Goal: Information Seeking & Learning: Learn about a topic

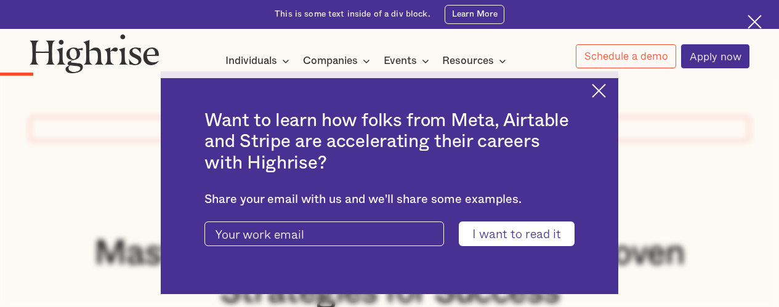
scroll to position [1312, 0]
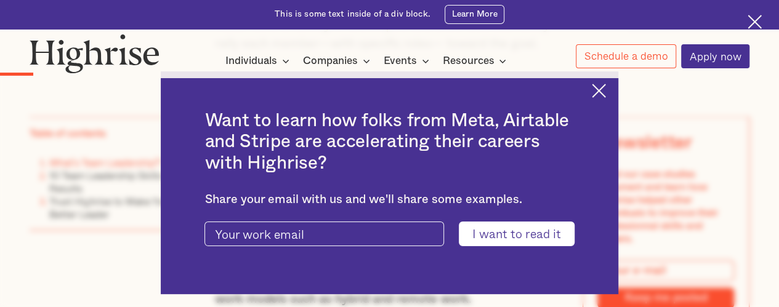
click at [603, 88] on img at bounding box center [599, 91] width 14 height 14
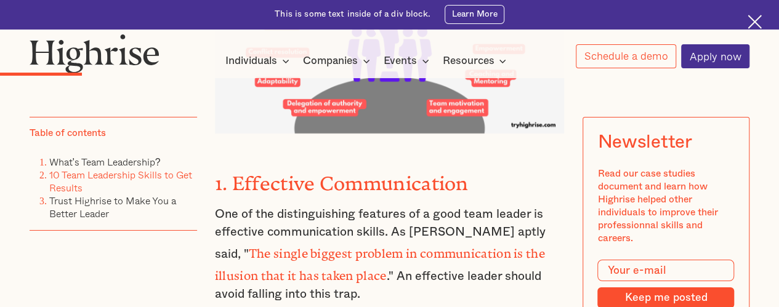
scroll to position [1931, 0]
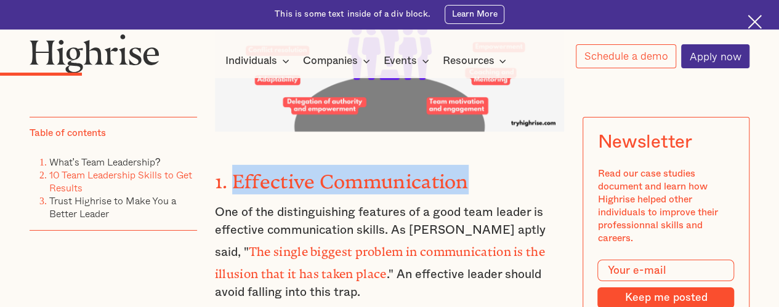
drag, startPoint x: 469, startPoint y: 153, endPoint x: 233, endPoint y: 162, distance: 235.9
click at [233, 171] on strong "1. Effective Communication" at bounding box center [342, 177] width 254 height 12
copy strong "Effective Communication"
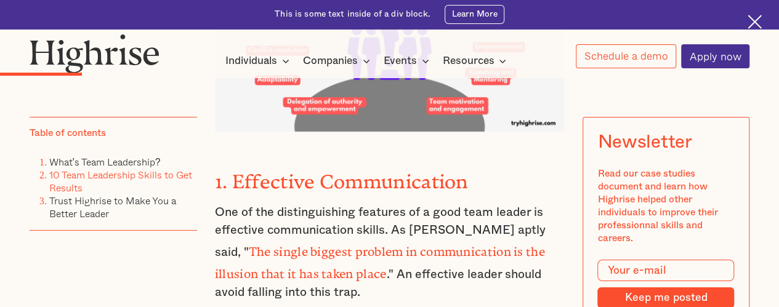
click at [305, 204] on p "One of the distinguishing features of a good team leader is effective communica…" at bounding box center [390, 253] width 350 height 98
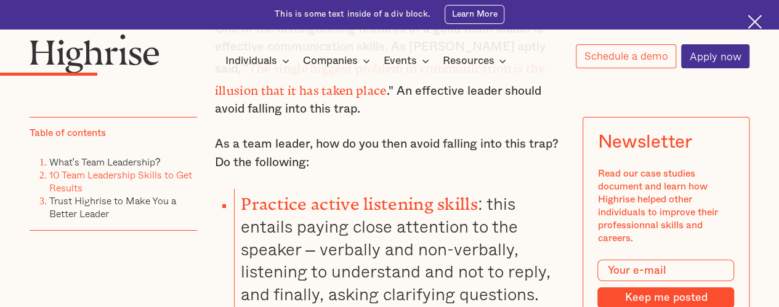
scroll to position [2126, 0]
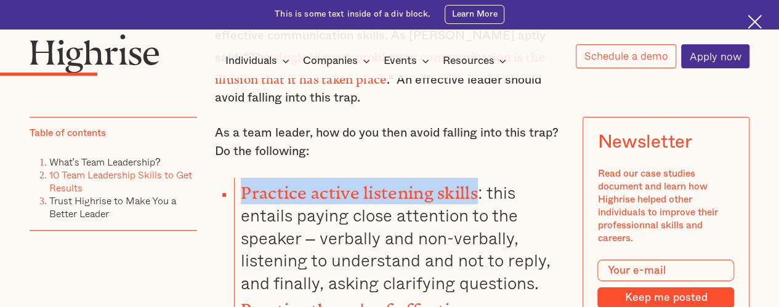
drag, startPoint x: 241, startPoint y: 156, endPoint x: 476, endPoint y: 156, distance: 234.5
click at [476, 183] on strong "Practice active listening skills" at bounding box center [359, 188] width 237 height 10
copy strong "Practice active listening skills"
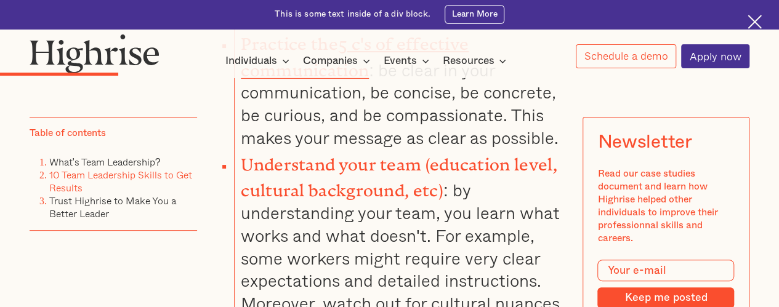
scroll to position [2392, 0]
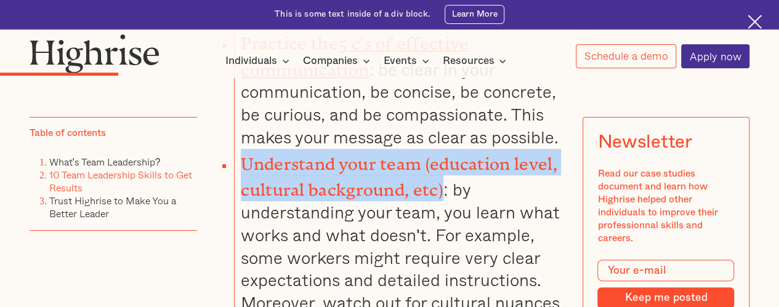
drag, startPoint x: 243, startPoint y: 119, endPoint x: 438, endPoint y: 140, distance: 195.6
click at [438, 155] on strong "Understand your team (education level, cultural background, etc)" at bounding box center [399, 173] width 316 height 37
copy strong "Understand your team (education level, cultural background, etc)"
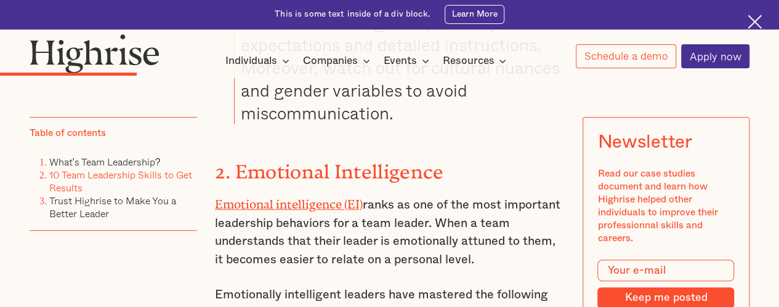
scroll to position [2628, 0]
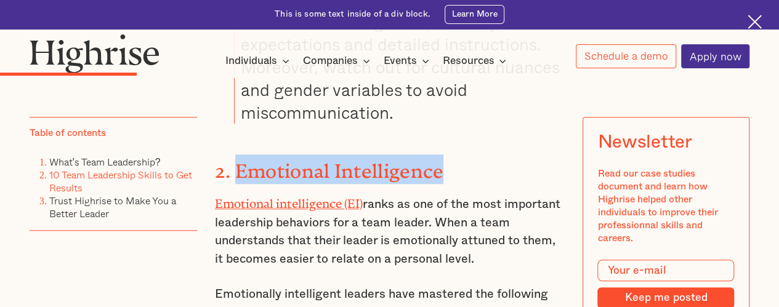
drag, startPoint x: 446, startPoint y: 126, endPoint x: 236, endPoint y: 126, distance: 209.3
click at [236, 155] on h3 "2. Emotional Intelligence" at bounding box center [390, 170] width 350 height 30
copy strong "Emotional Intelligence"
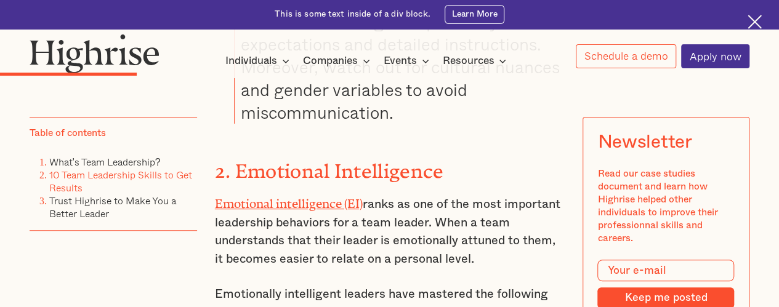
click at [331, 199] on p "Emotional intelligence (EI) ranks as one of the most important leadership behav…" at bounding box center [390, 231] width 350 height 76
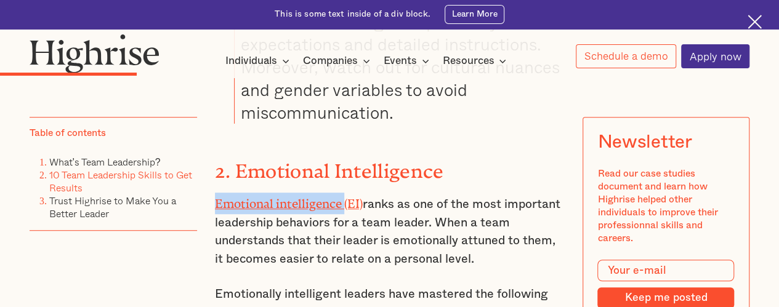
drag, startPoint x: 206, startPoint y: 148, endPoint x: 342, endPoint y: 162, distance: 136.7
copy link "Emotional intelligence"
